Goal: Register for event/course

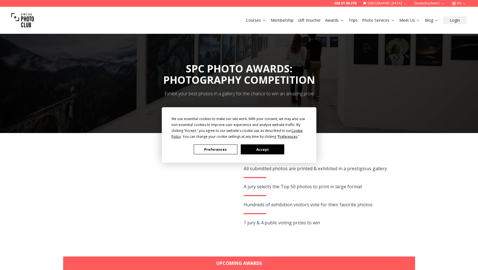
click at [266, 150] on button "Accept" at bounding box center [262, 150] width 43 height 10
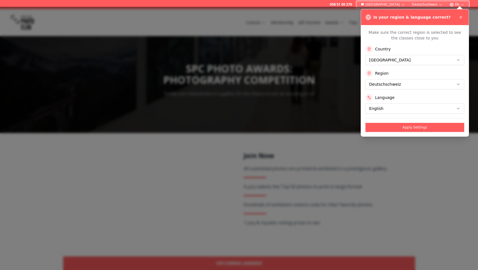
click at [275, 144] on div at bounding box center [239, 138] width 478 height 263
click at [458, 15] on button at bounding box center [461, 17] width 7 height 7
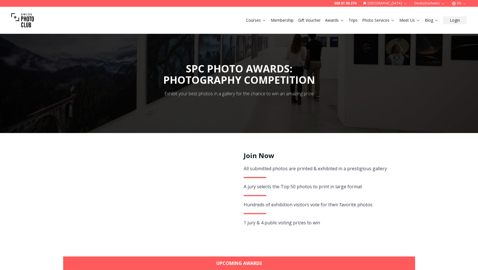
click at [294, 95] on div "Exhibit your best photos in a gallery for the chance to win an amazing prize" at bounding box center [238, 93] width 149 height 7
click at [225, 74] on div "PHOTOGRAPHY COMPETITION" at bounding box center [239, 79] width 152 height 11
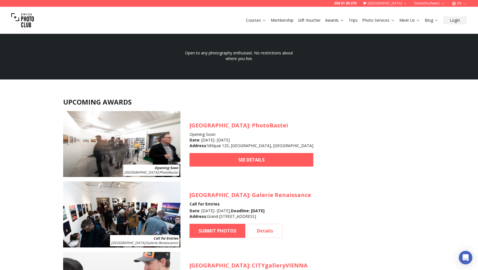
scroll to position [465, 0]
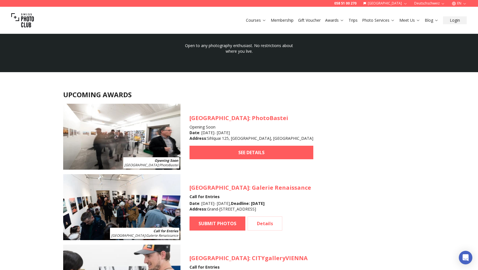
click at [218, 118] on h3 "[GEOGRAPHIC_DATA] : PhotoBastei" at bounding box center [252, 118] width 124 height 8
click at [137, 144] on img at bounding box center [121, 137] width 117 height 66
click at [155, 164] on span "[GEOGRAPHIC_DATA]" at bounding box center [141, 165] width 34 height 5
click at [219, 118] on h3 "[GEOGRAPHIC_DATA] : PhotoBastei" at bounding box center [252, 118] width 124 height 8
click at [223, 149] on link "SEE DETAILS" at bounding box center [252, 153] width 124 height 14
